Goal: Information Seeking & Learning: Learn about a topic

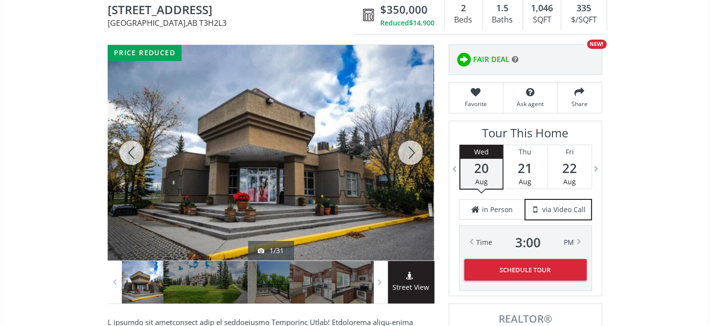
click at [411, 152] on div at bounding box center [410, 153] width 47 height 216
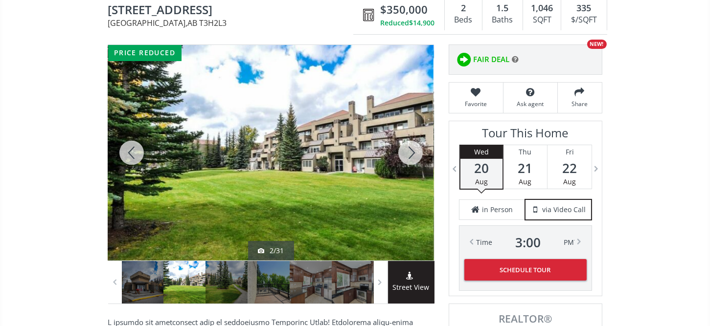
click at [411, 152] on div at bounding box center [410, 153] width 47 height 216
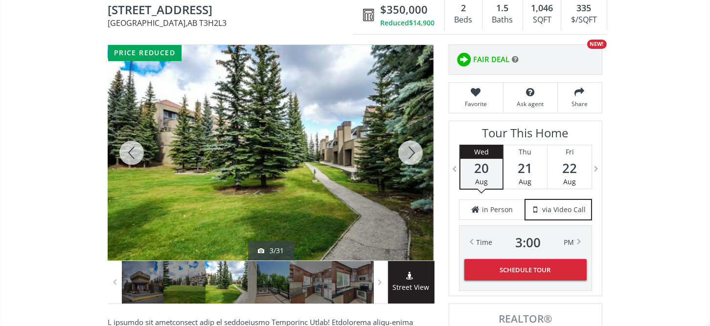
click at [411, 152] on div at bounding box center [410, 153] width 47 height 216
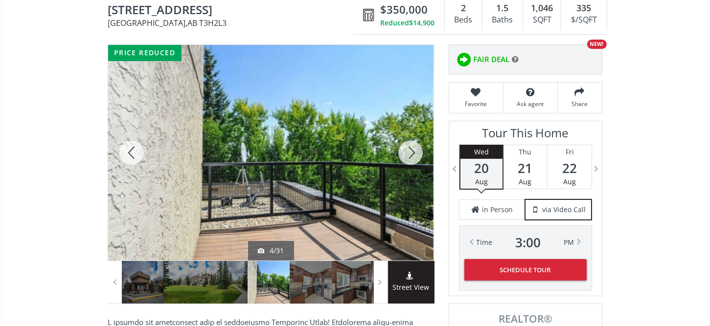
click at [411, 152] on div at bounding box center [410, 153] width 47 height 216
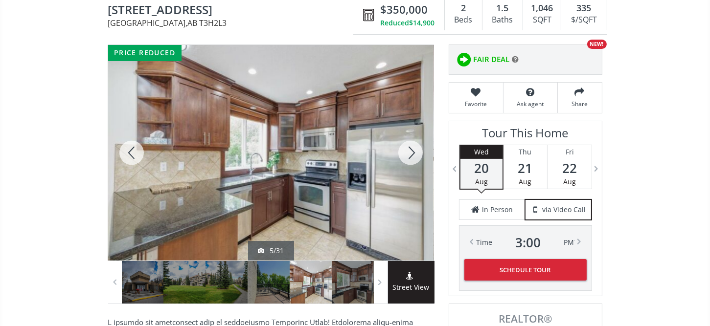
click at [411, 152] on div at bounding box center [410, 153] width 47 height 216
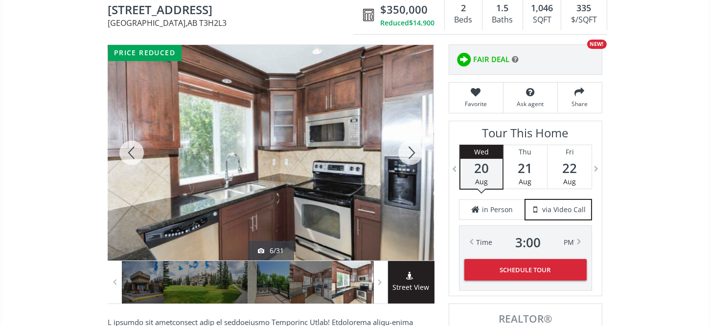
click at [411, 152] on div at bounding box center [410, 153] width 47 height 216
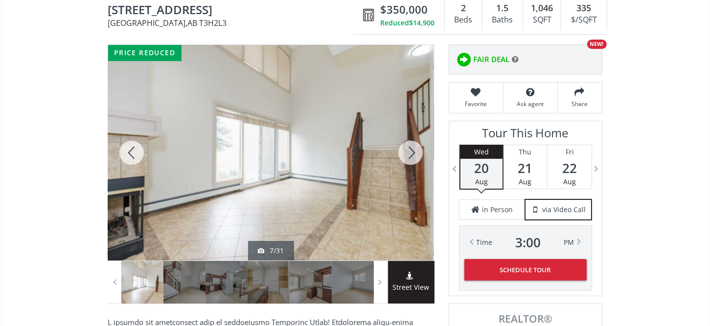
click at [411, 152] on div at bounding box center [410, 153] width 47 height 216
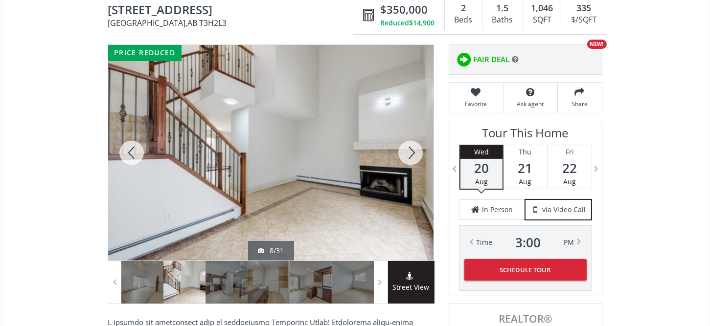
click at [411, 152] on div at bounding box center [410, 153] width 47 height 216
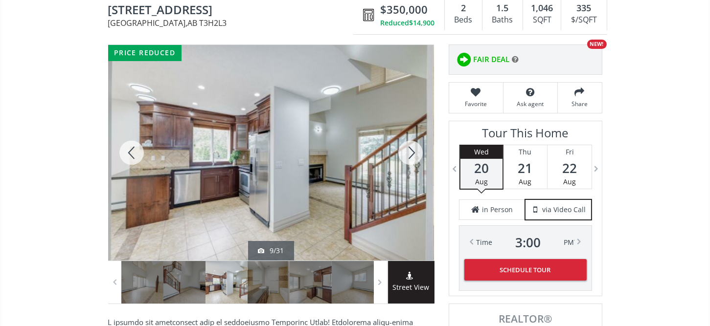
click at [411, 152] on div at bounding box center [410, 153] width 47 height 216
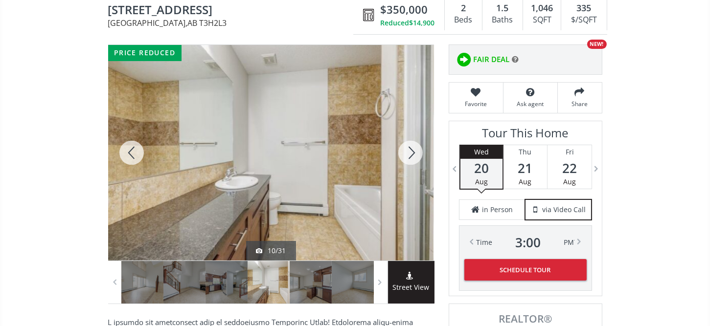
click at [411, 152] on div at bounding box center [410, 153] width 47 height 216
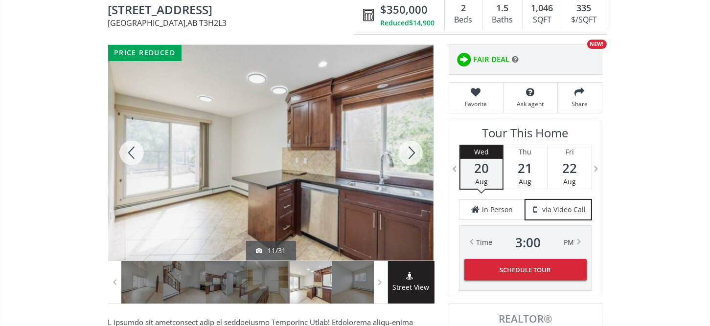
click at [411, 152] on div at bounding box center [410, 153] width 47 height 216
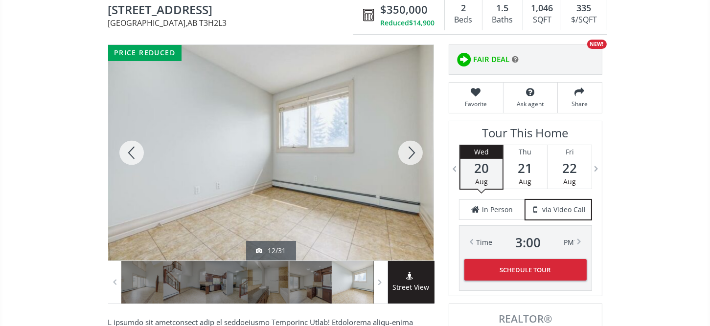
click at [411, 152] on div at bounding box center [410, 153] width 47 height 216
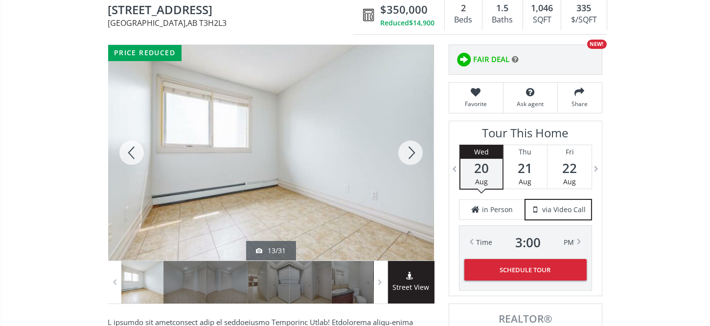
click at [411, 152] on div at bounding box center [410, 153] width 47 height 216
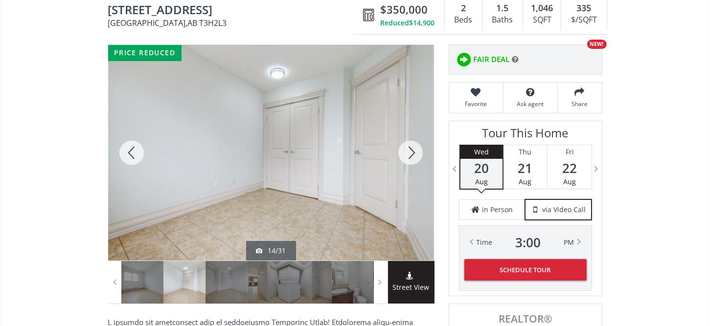
click at [411, 152] on div at bounding box center [410, 153] width 47 height 216
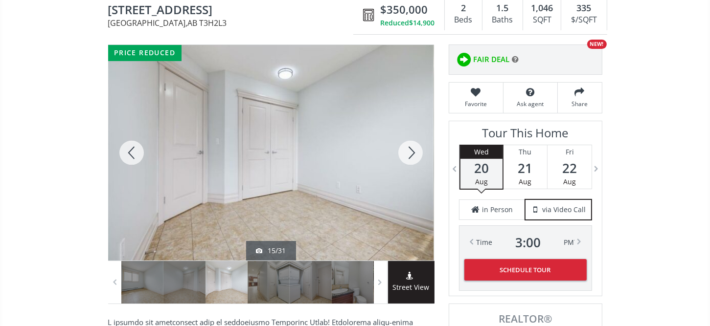
click at [411, 152] on div at bounding box center [410, 153] width 47 height 216
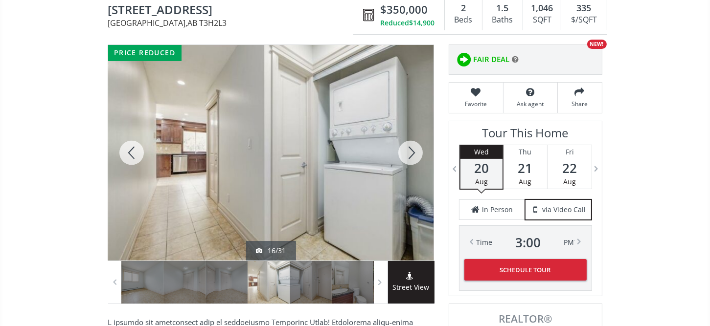
click at [411, 152] on div at bounding box center [410, 153] width 47 height 216
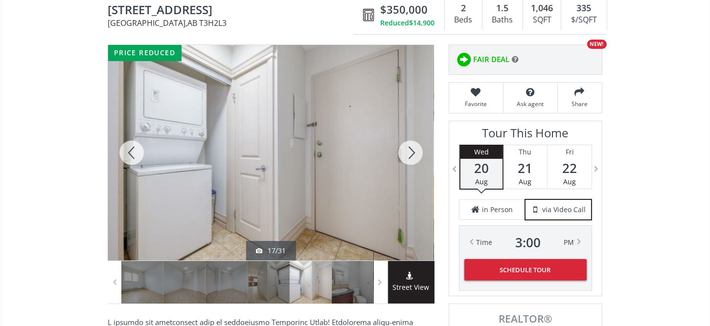
click at [411, 152] on div at bounding box center [410, 153] width 47 height 216
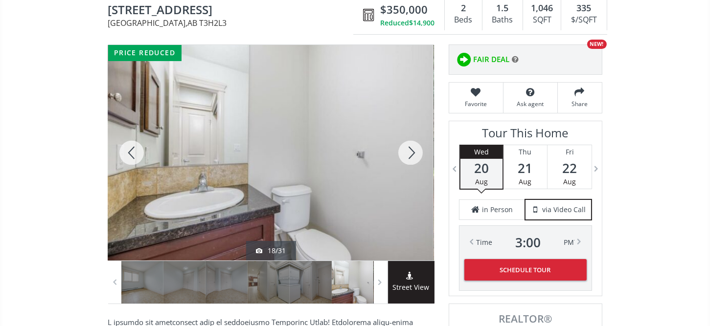
click at [411, 152] on div at bounding box center [410, 153] width 47 height 216
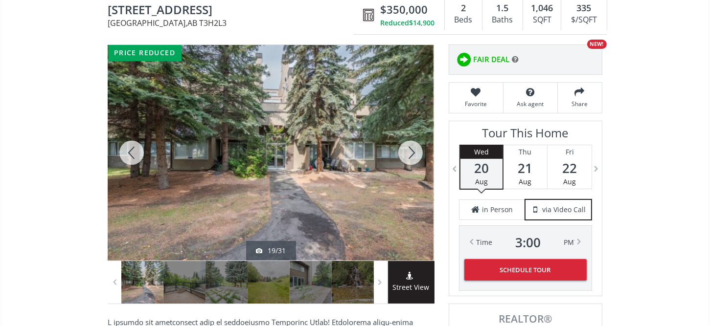
click at [411, 152] on div at bounding box center [410, 153] width 47 height 216
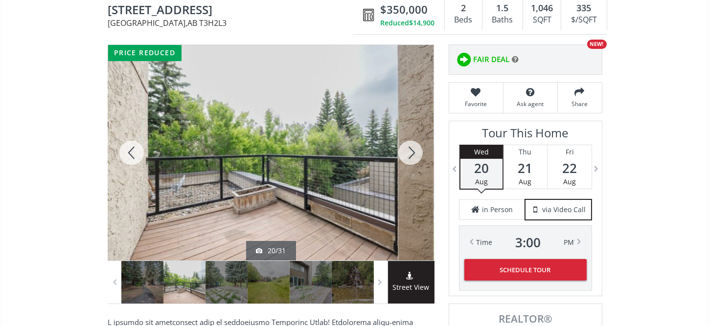
click at [411, 152] on div at bounding box center [410, 153] width 47 height 216
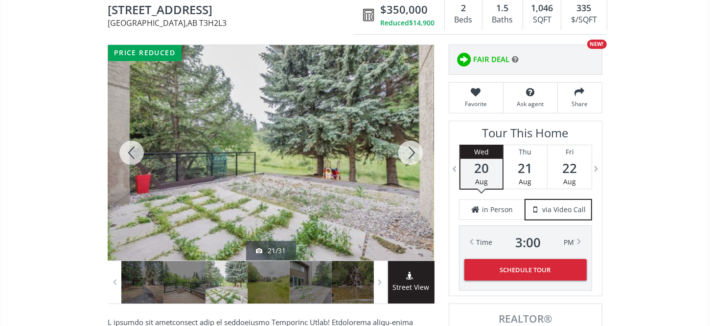
click at [411, 152] on div at bounding box center [410, 153] width 47 height 216
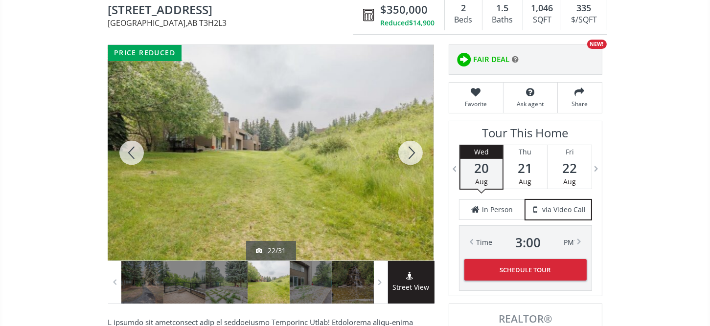
click at [411, 152] on div at bounding box center [410, 153] width 47 height 216
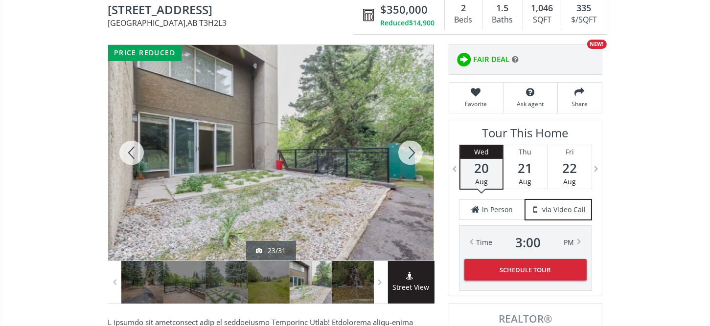
click at [411, 152] on div at bounding box center [410, 153] width 47 height 216
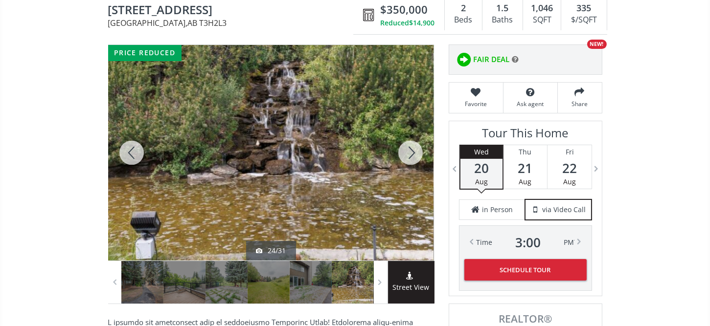
click at [411, 152] on div at bounding box center [410, 153] width 47 height 216
